Goal: Navigation & Orientation: Find specific page/section

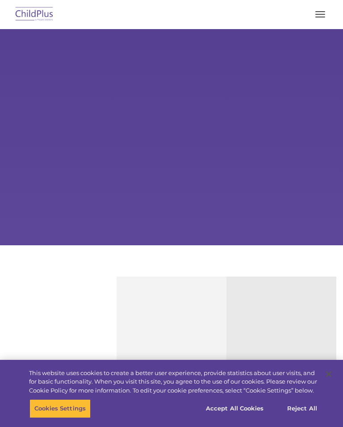
select select "MEDIUM"
click at [249, 407] on button "Accept All Cookies" at bounding box center [235, 408] width 68 height 19
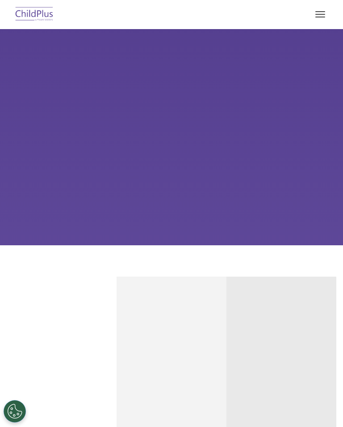
click at [324, 16] on button "button" at bounding box center [320, 14] width 19 height 14
click at [318, 15] on button "button" at bounding box center [320, 14] width 19 height 14
click at [325, 20] on button "button" at bounding box center [320, 14] width 19 height 14
select select "MEDIUM"
click at [320, 16] on button "button" at bounding box center [320, 14] width 19 height 14
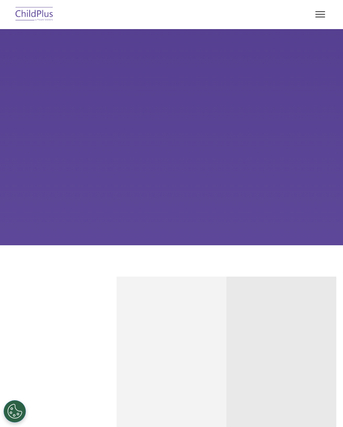
click at [322, 15] on button "button" at bounding box center [320, 14] width 19 height 14
click at [321, 17] on span "button" at bounding box center [321, 17] width 10 height 1
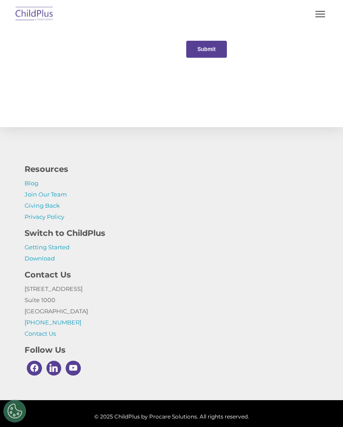
scroll to position [1040, 0]
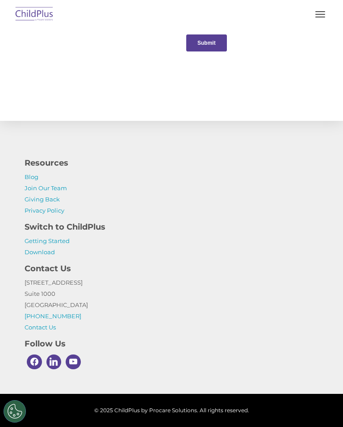
click at [55, 243] on link "Getting Started" at bounding box center [47, 240] width 45 height 7
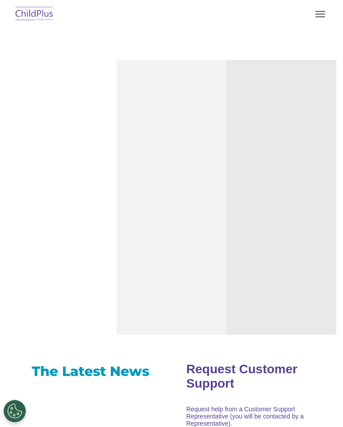
scroll to position [0, 0]
